Goal: Navigation & Orientation: Find specific page/section

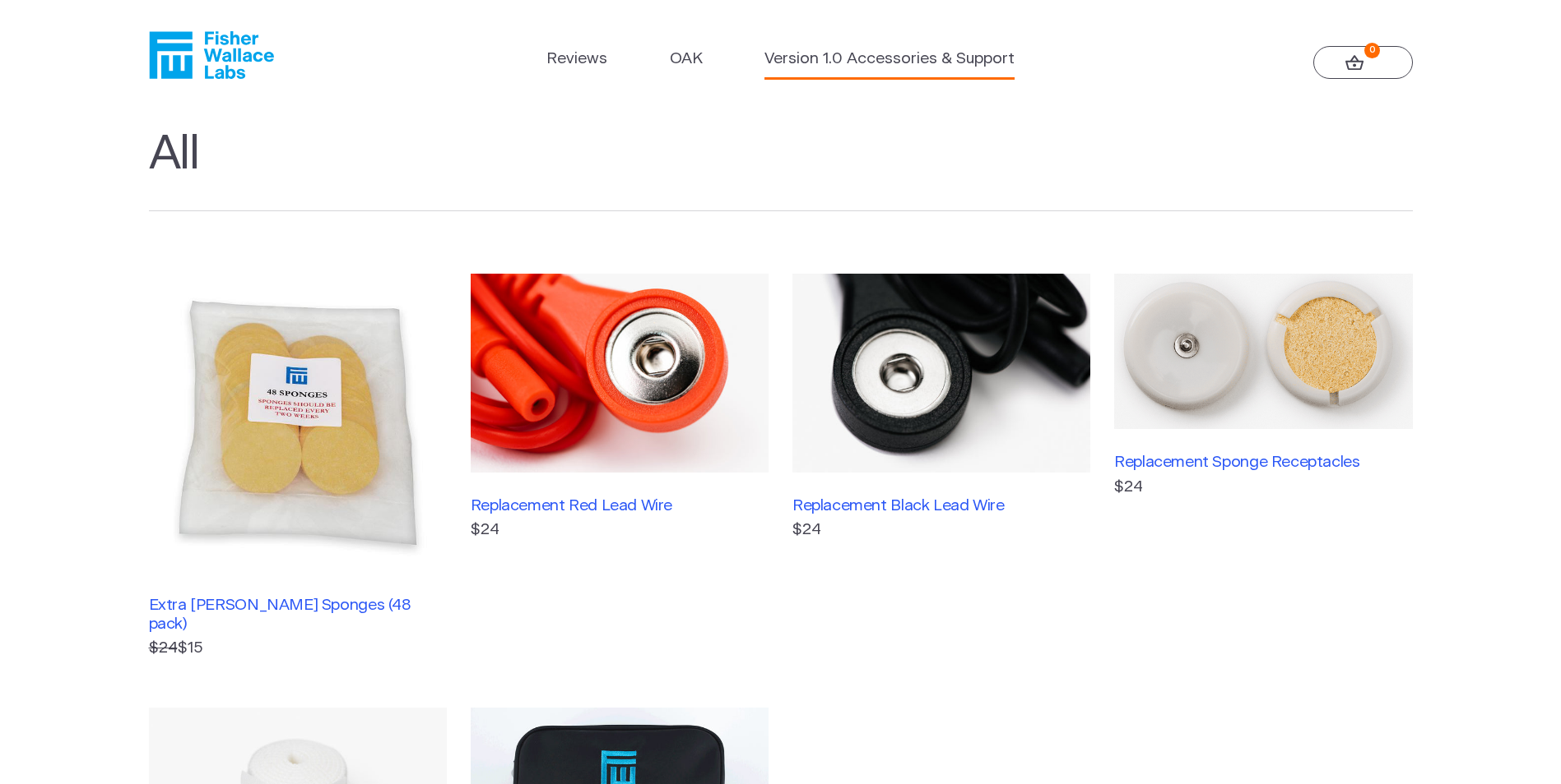
click at [807, 61] on link "Version 1.0 Accessories & Support" at bounding box center [889, 60] width 251 height 24
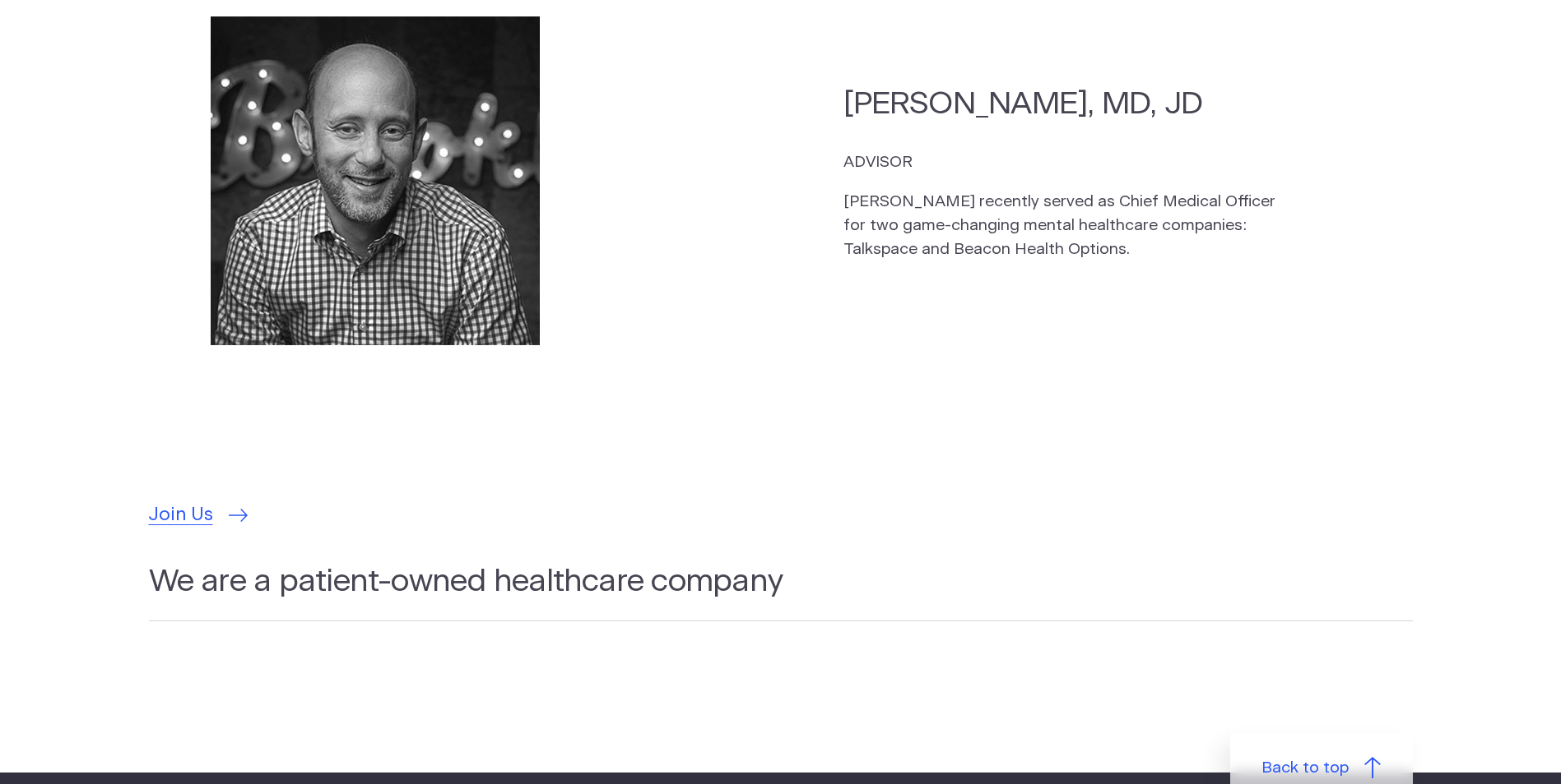
scroll to position [4616, 0]
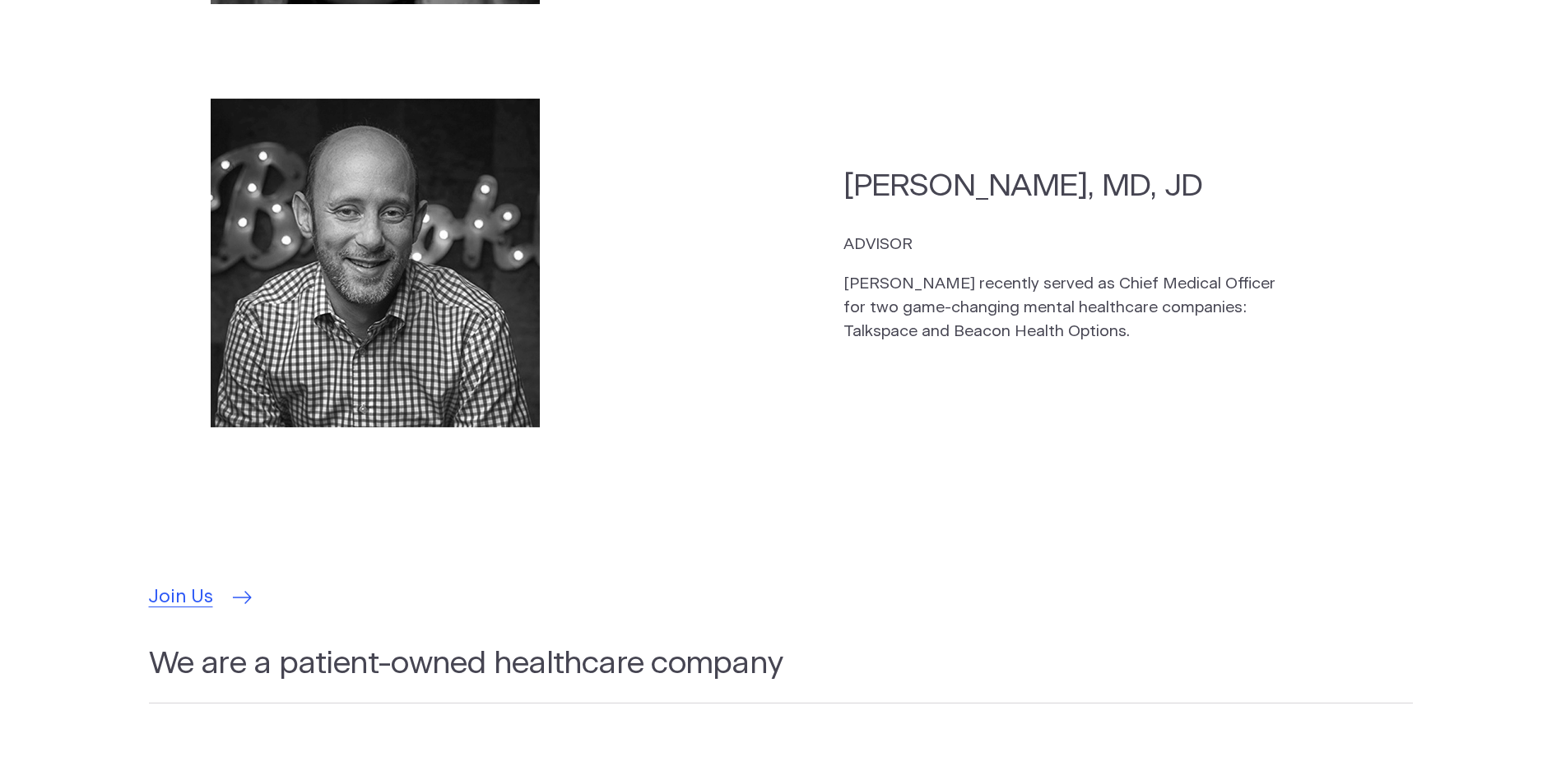
click at [199, 584] on span "Join Us" at bounding box center [181, 597] width 64 height 28
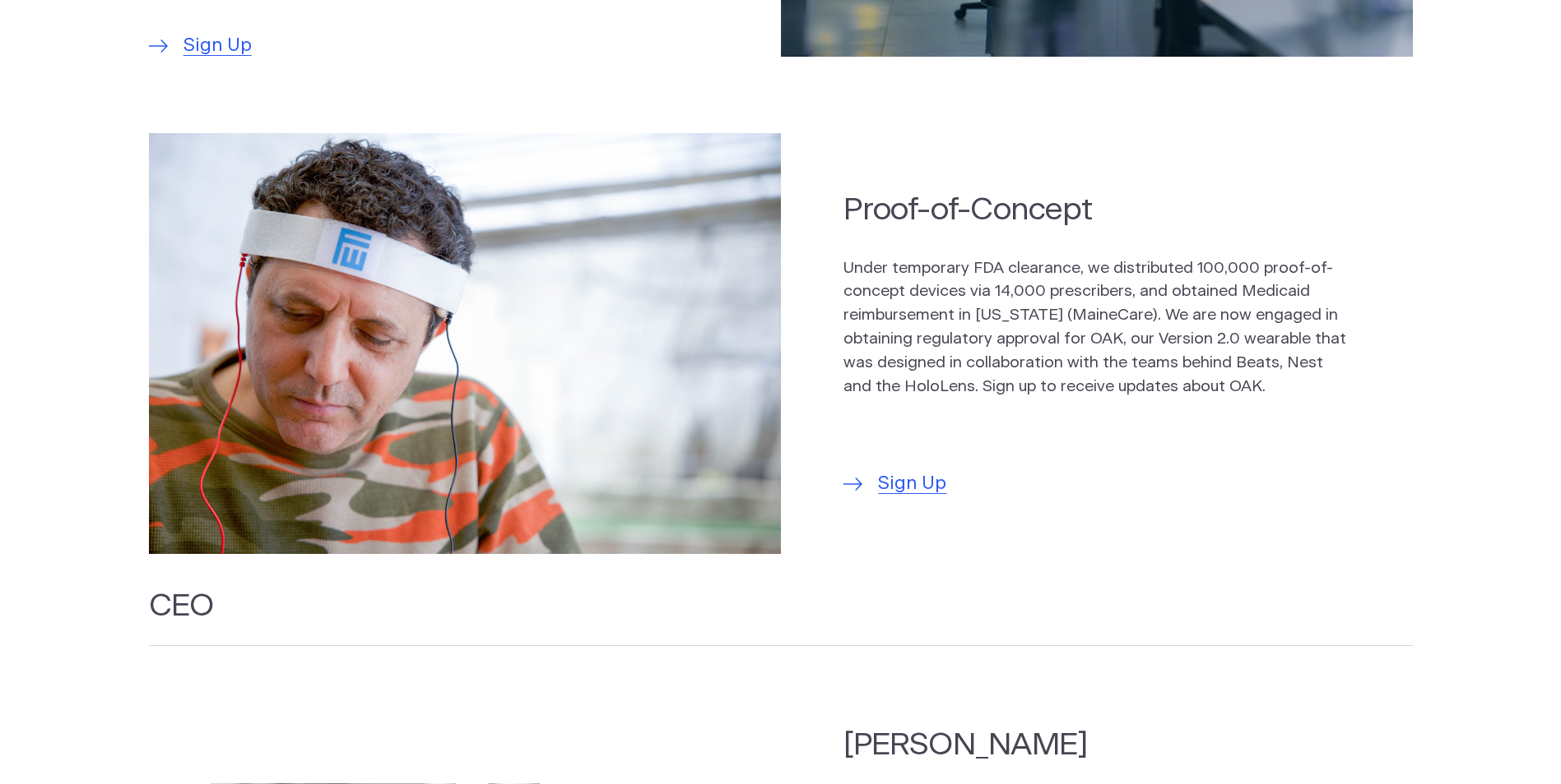
scroll to position [916, 0]
